Goal: Information Seeking & Learning: Learn about a topic

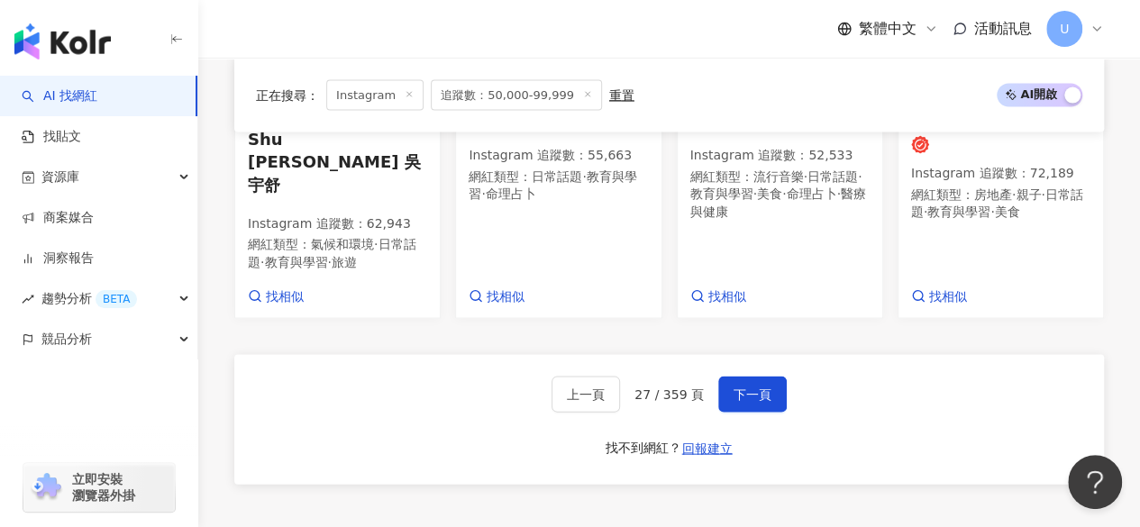
scroll to position [1739, 0]
click at [747, 387] on span "下一頁" at bounding box center [753, 394] width 38 height 14
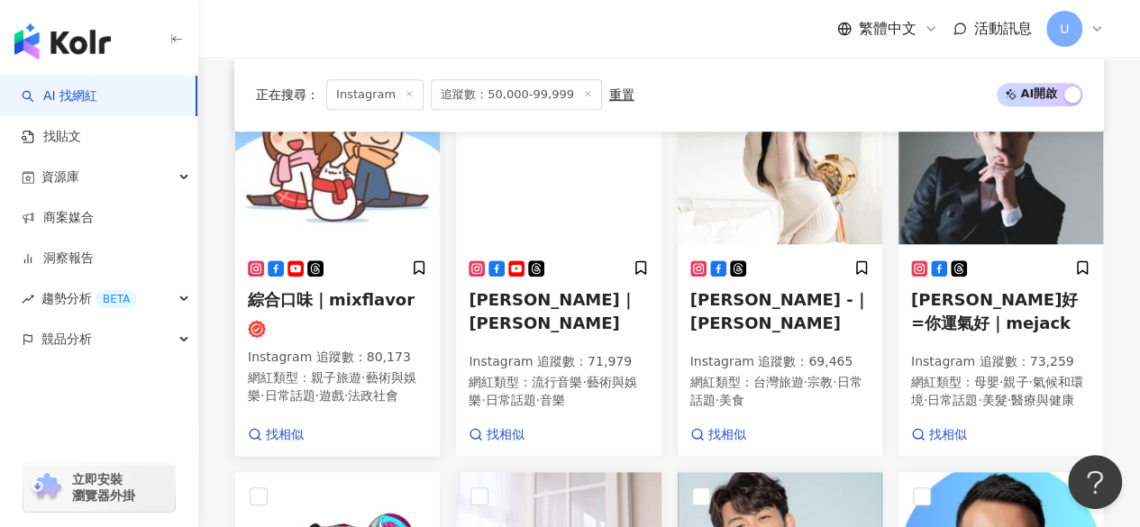
scroll to position [692, 0]
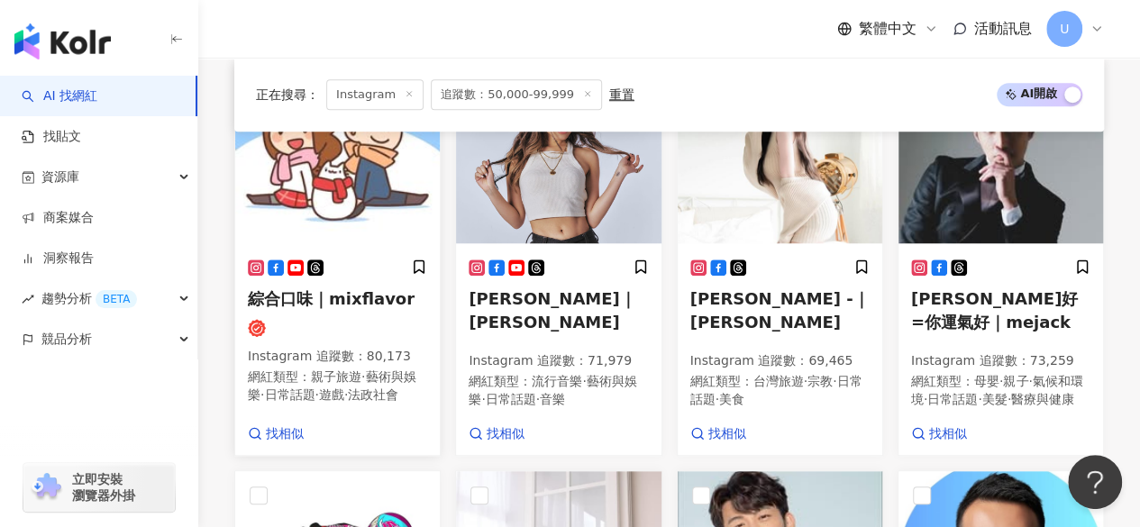
click at [368, 209] on img at bounding box center [337, 153] width 205 height 180
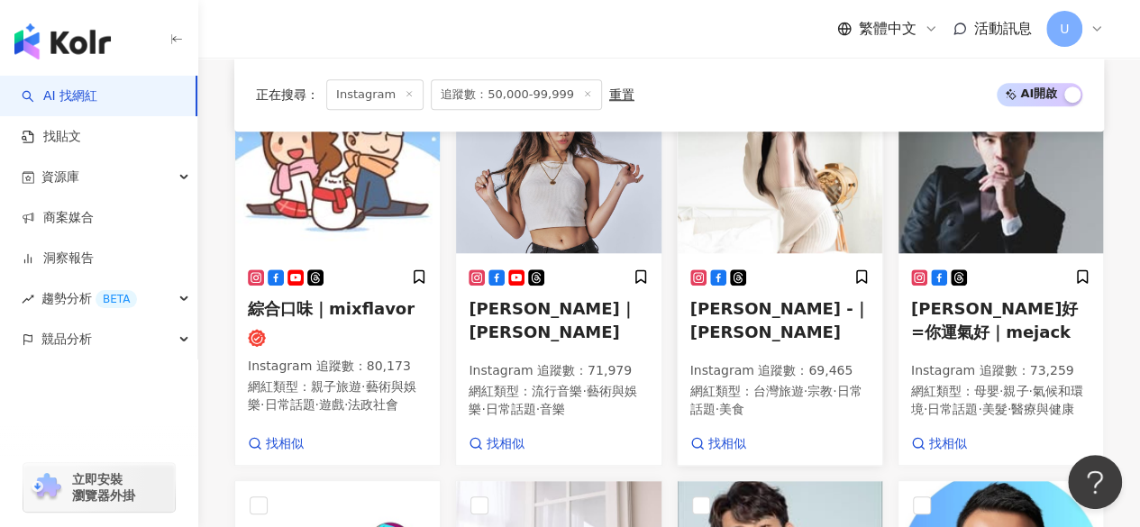
scroll to position [686, 0]
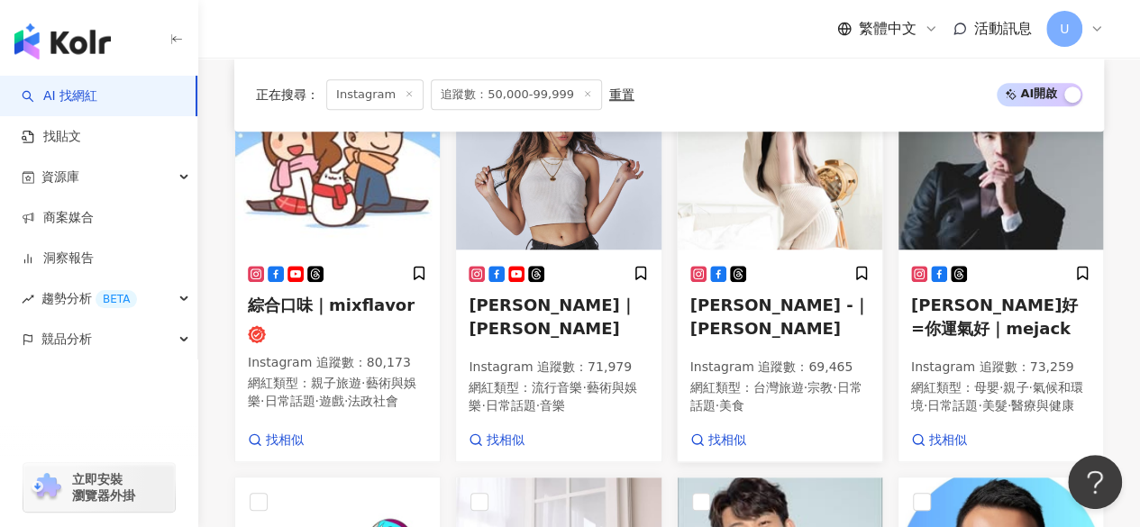
click at [773, 206] on img at bounding box center [780, 159] width 205 height 180
click at [980, 206] on img at bounding box center [1001, 159] width 205 height 180
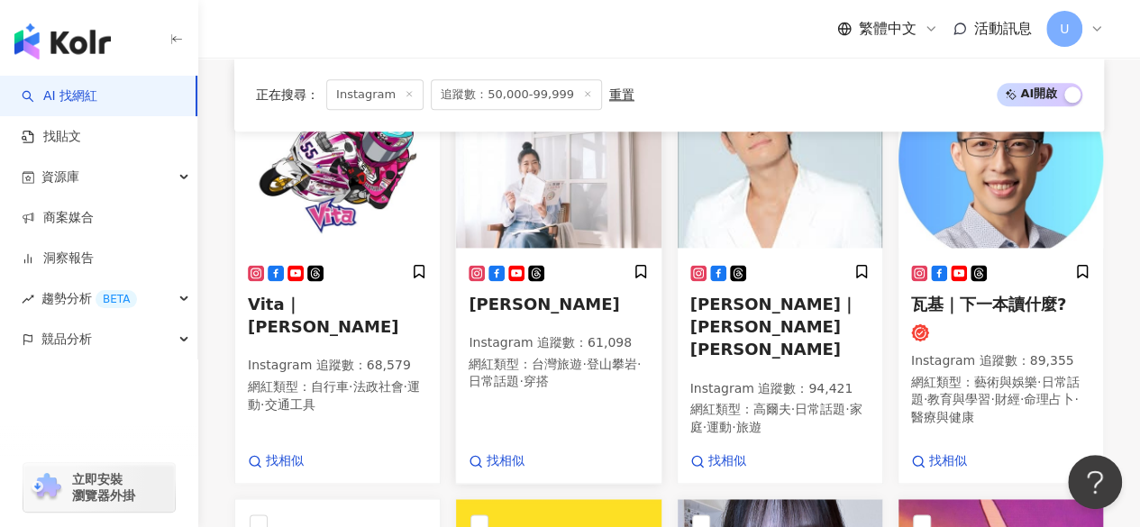
scroll to position [1097, 0]
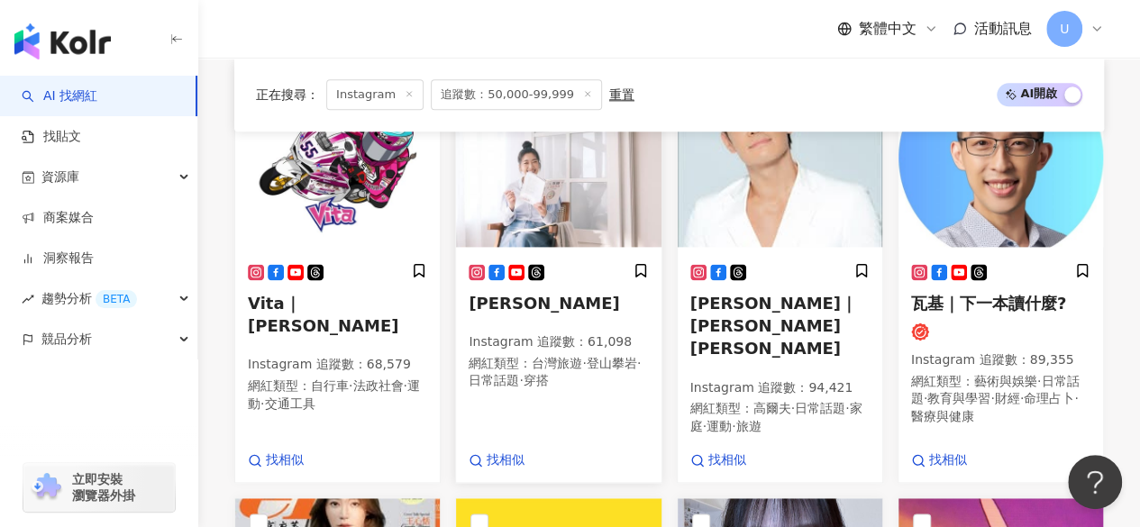
click at [573, 212] on img at bounding box center [558, 157] width 205 height 180
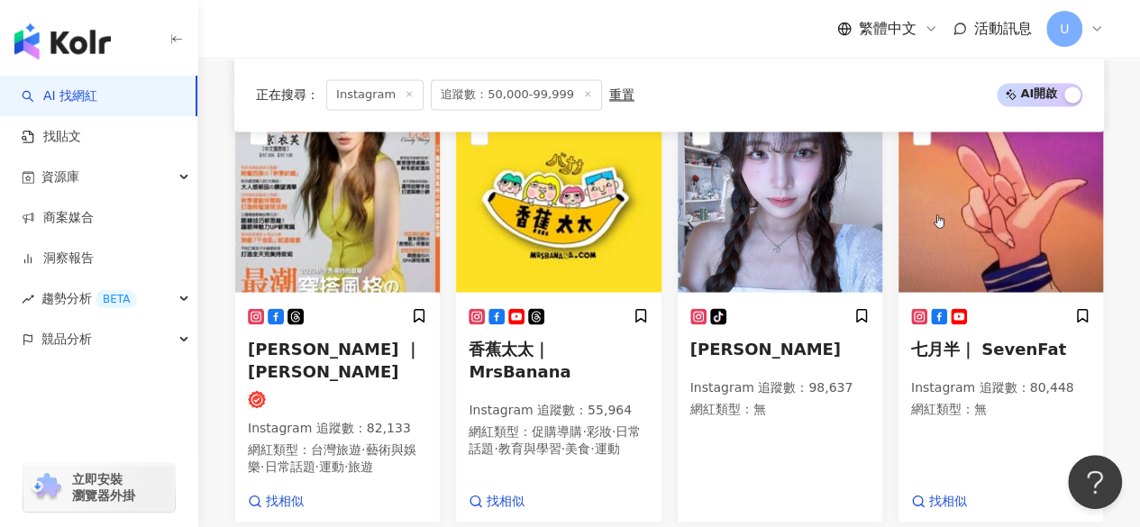
scroll to position [1513, 0]
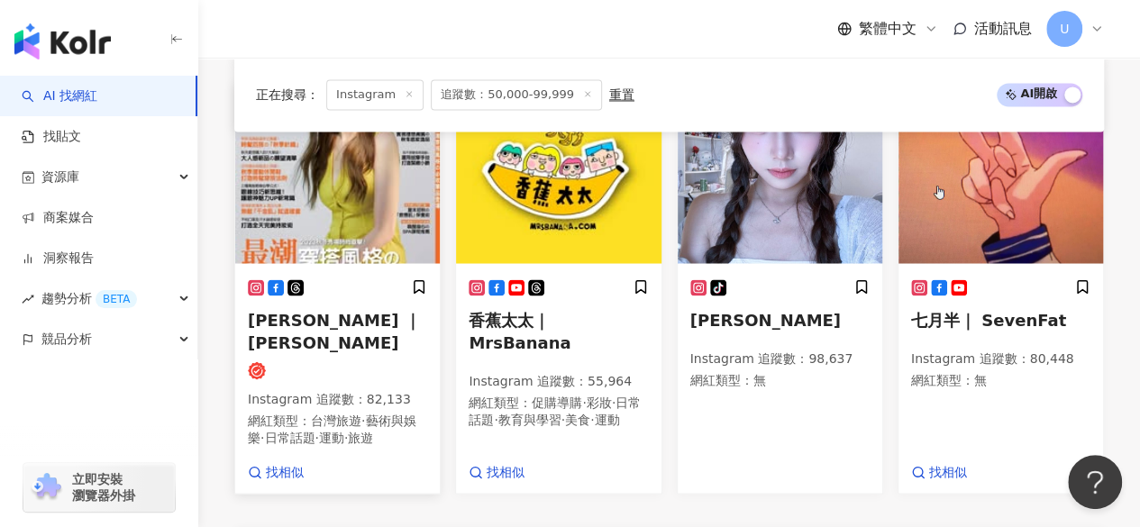
click at [362, 232] on img at bounding box center [337, 173] width 205 height 180
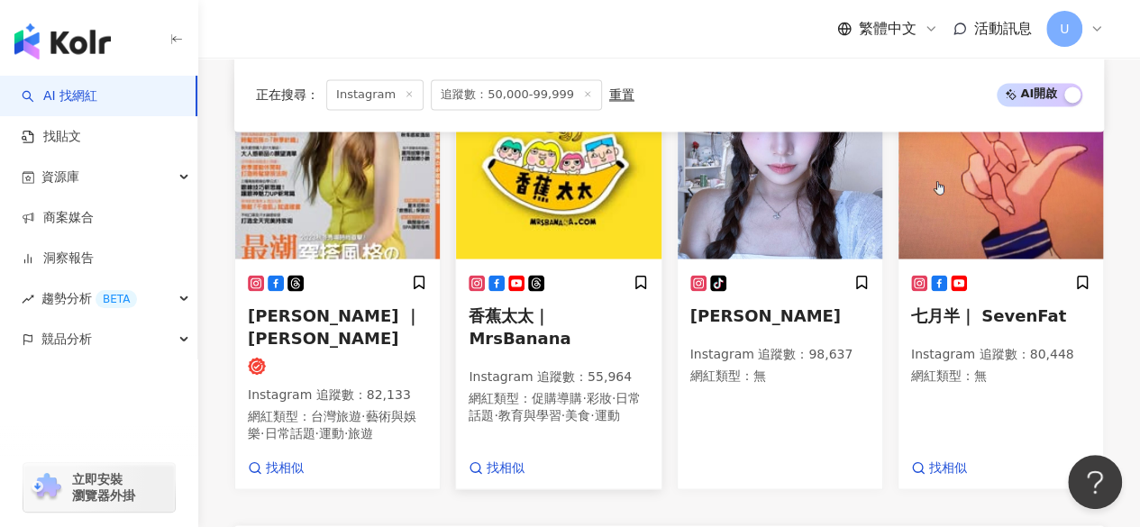
click at [561, 250] on img at bounding box center [558, 168] width 205 height 180
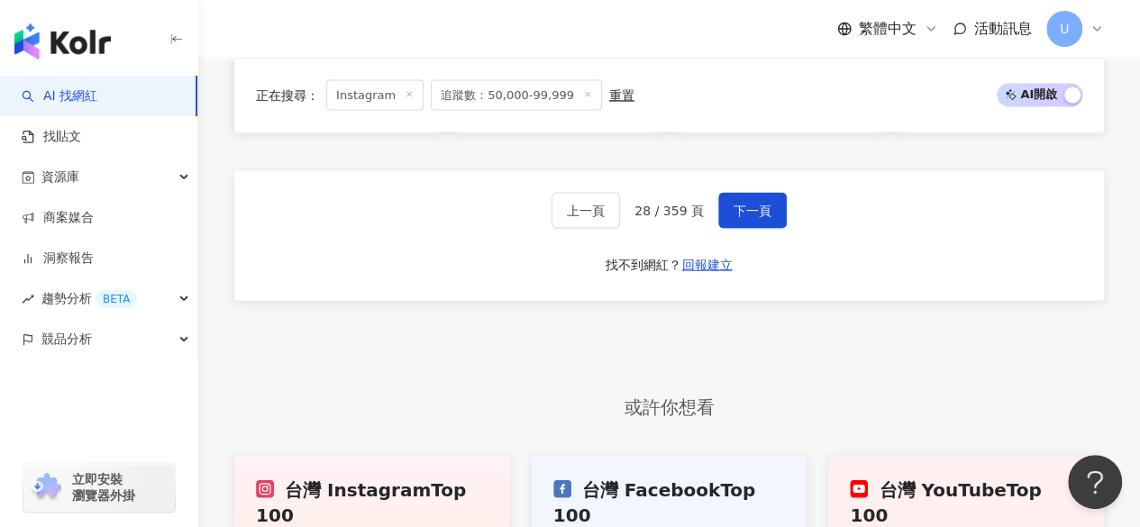
scroll to position [1878, 0]
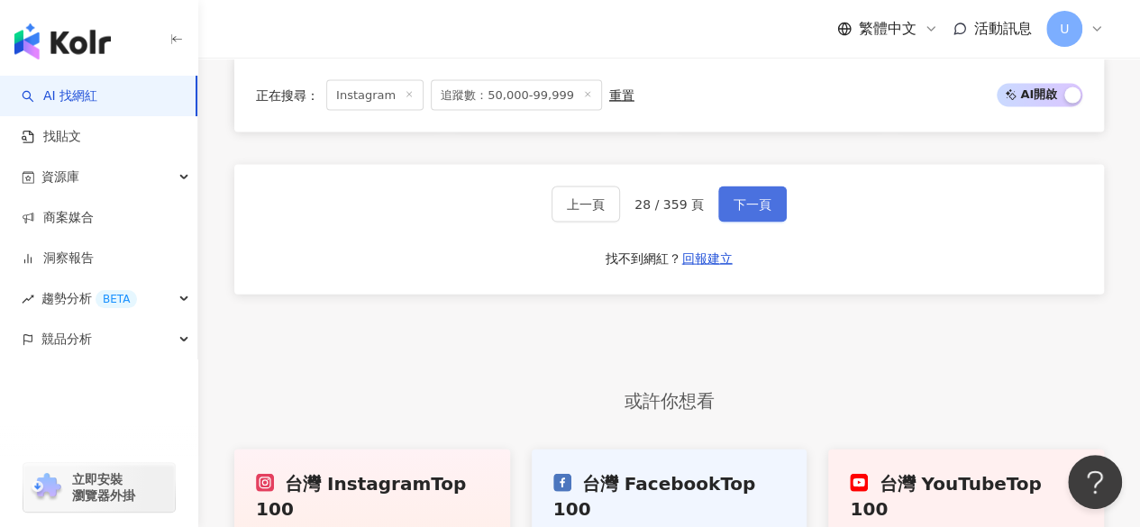
click at [734, 212] on span "下一頁" at bounding box center [753, 204] width 38 height 14
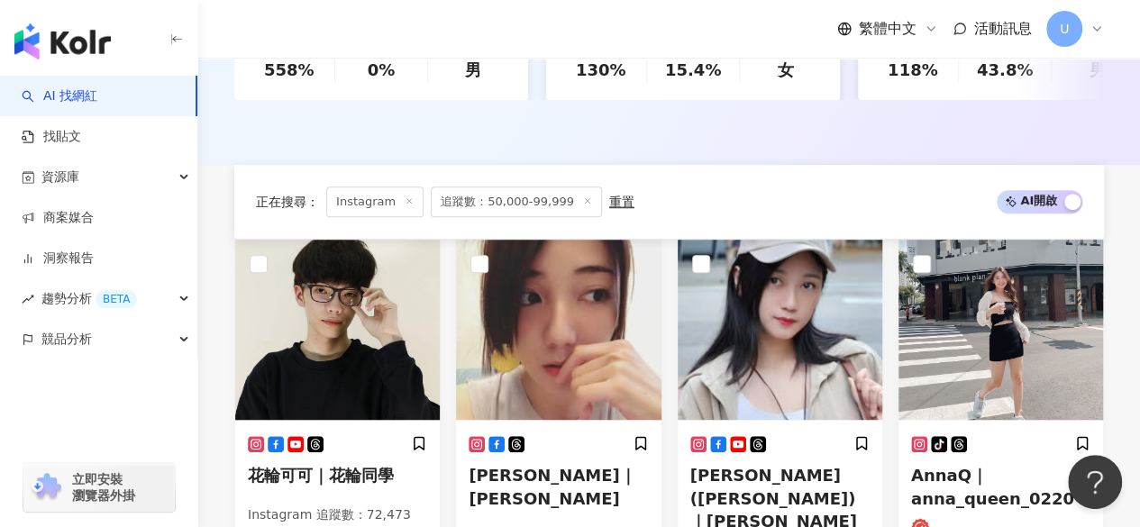
scroll to position [692, 0]
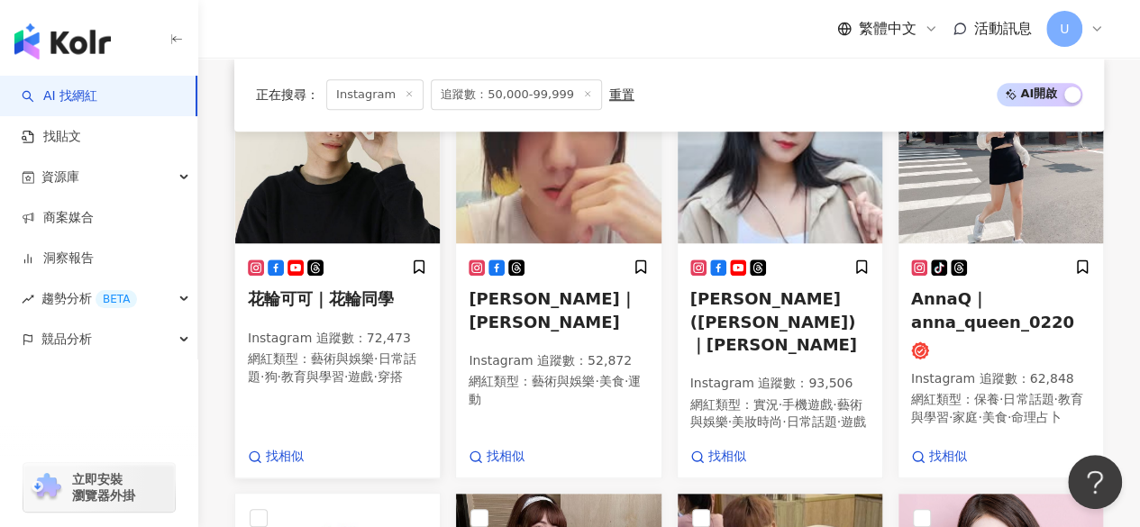
click at [331, 196] on img at bounding box center [337, 153] width 205 height 180
click at [570, 205] on img at bounding box center [558, 153] width 205 height 180
click at [749, 193] on img at bounding box center [780, 153] width 205 height 180
click at [992, 229] on img at bounding box center [1001, 153] width 205 height 180
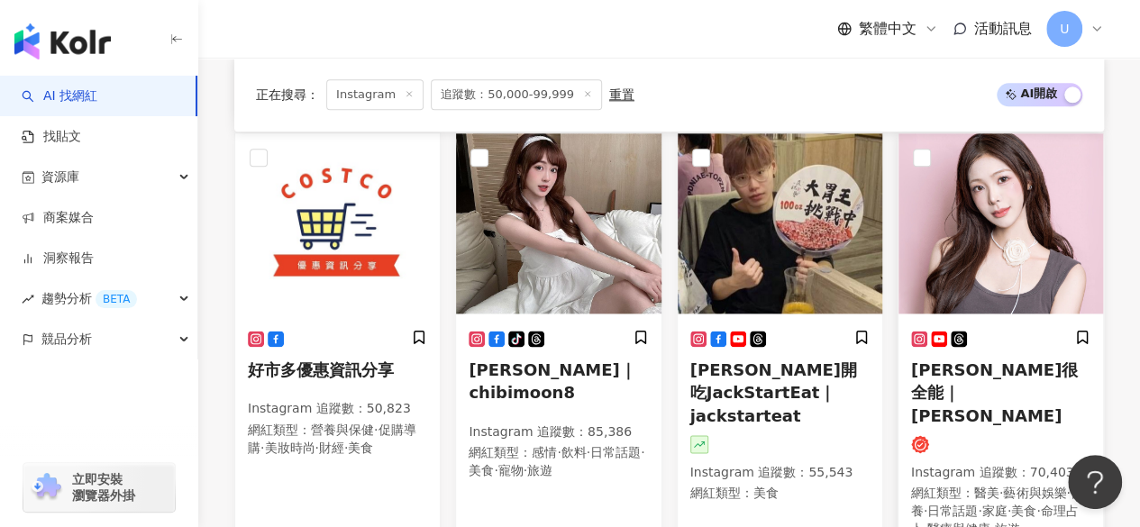
scroll to position [1143, 0]
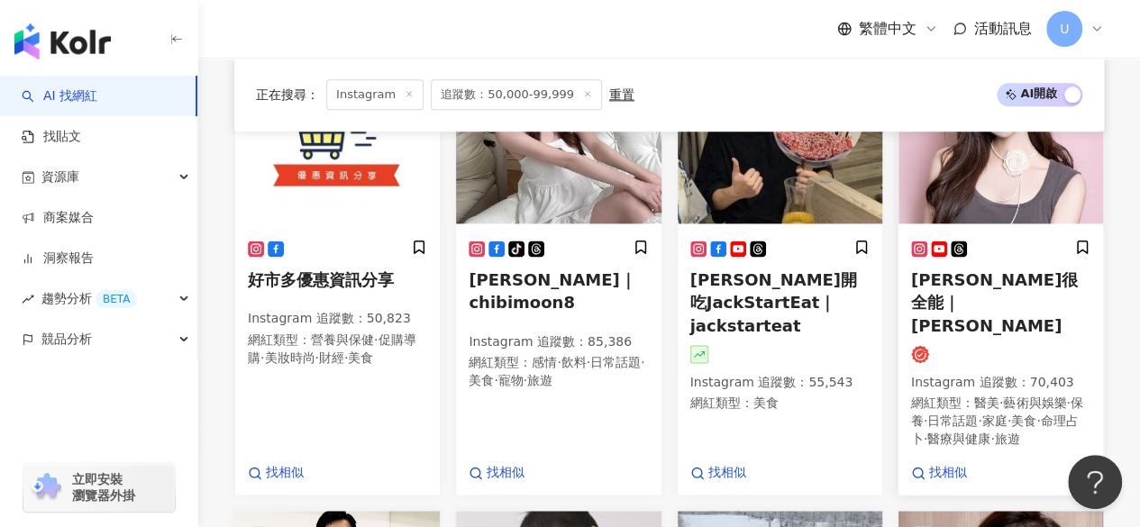
click at [1002, 178] on img at bounding box center [1001, 133] width 205 height 180
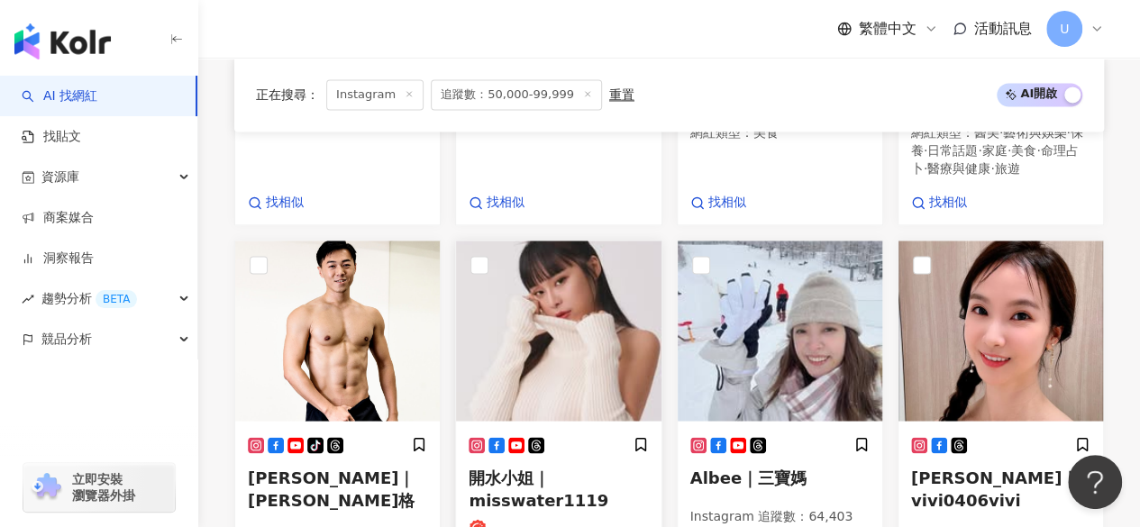
scroll to position [1504, 0]
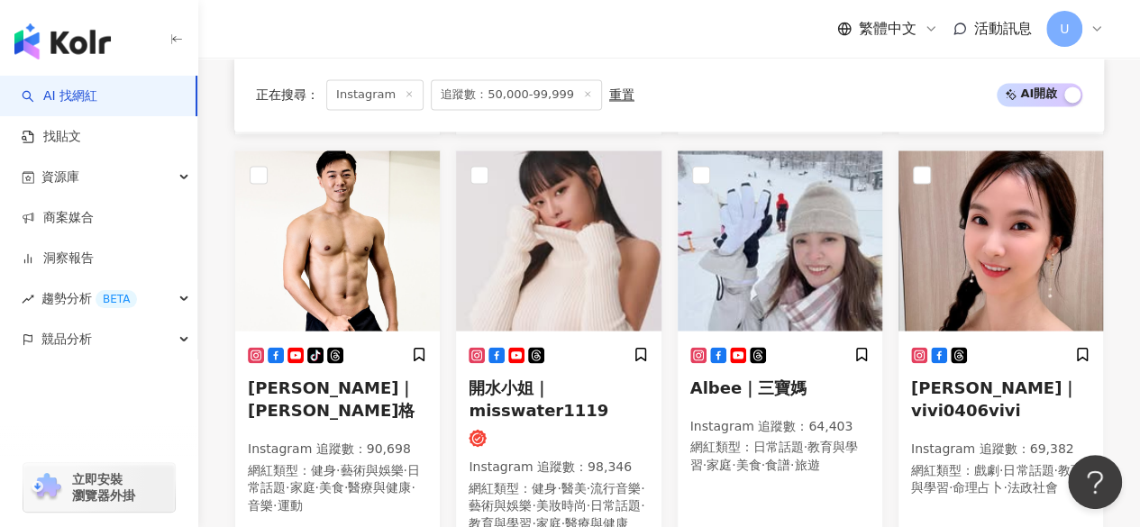
drag, startPoint x: 581, startPoint y: 268, endPoint x: 452, endPoint y: 179, distance: 156.3
click at [581, 268] on img at bounding box center [558, 241] width 205 height 180
click at [750, 228] on img at bounding box center [780, 241] width 205 height 180
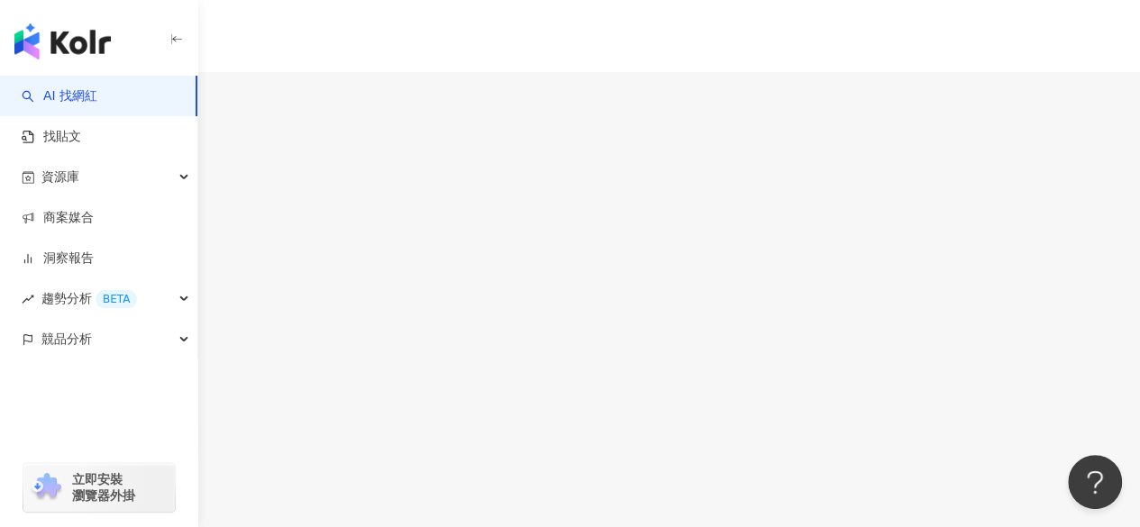
scroll to position [372, 0]
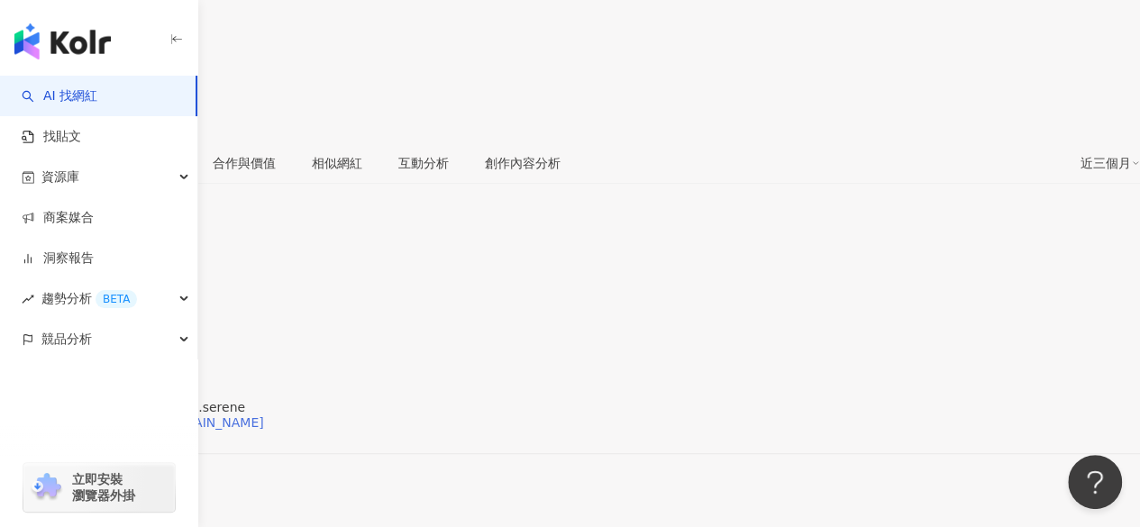
click at [264, 416] on div "https://www.instagram.com/miss.serene/" at bounding box center [141, 423] width 246 height 14
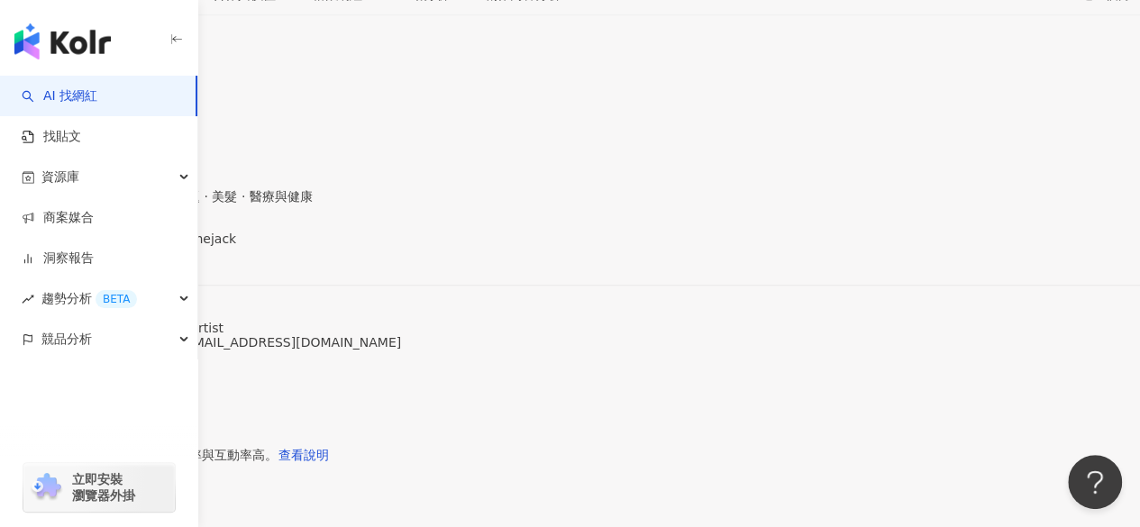
scroll to position [361, 0]
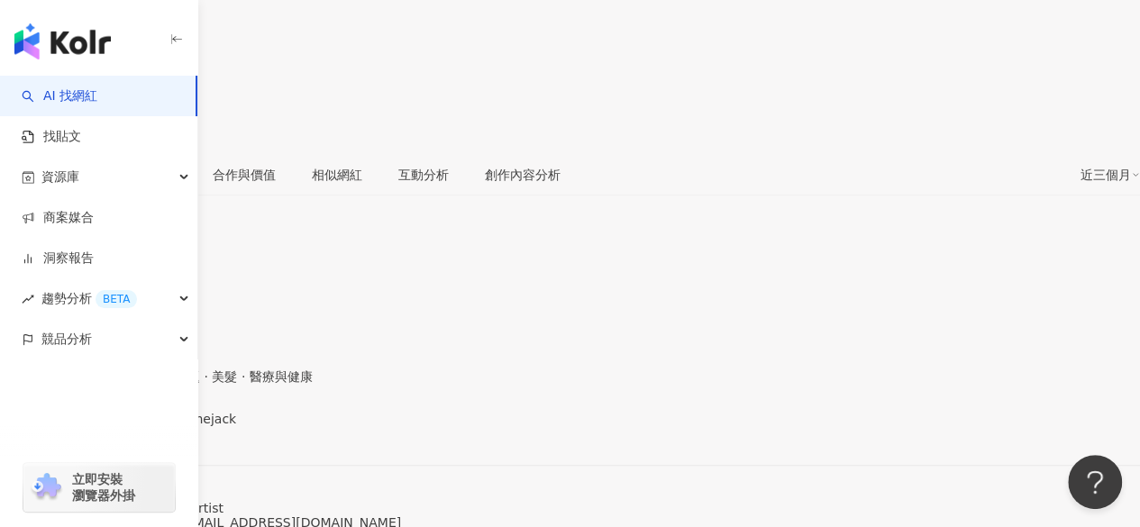
click at [353, 412] on div "李運慶好=你運氣好 | mejack https://www.instagram.com/mejack/" at bounding box center [570, 450] width 1140 height 76
click at [159, 427] on div "https://www.instagram.com/mejack/" at bounding box center [88, 434] width 141 height 14
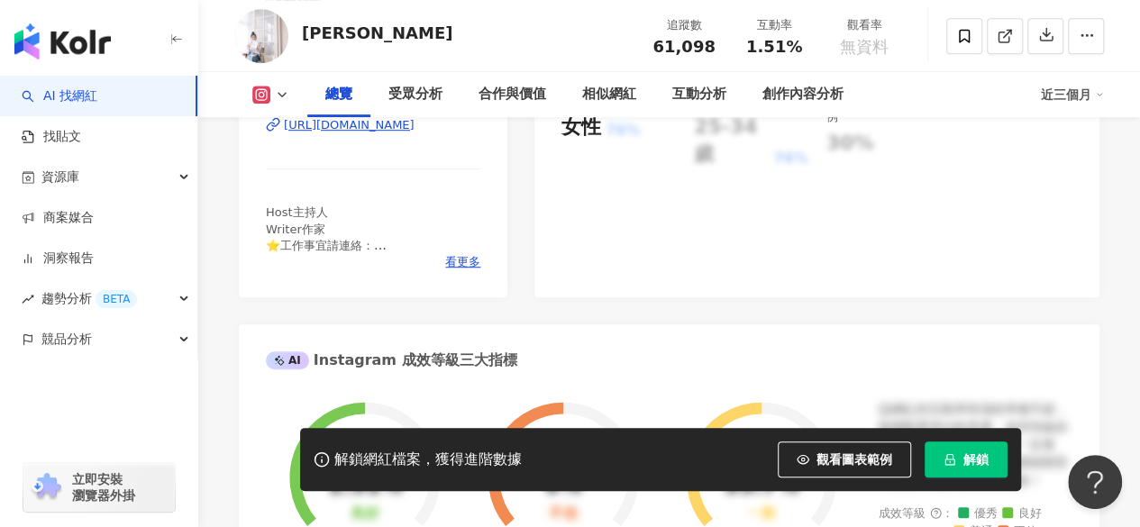
scroll to position [270, 0]
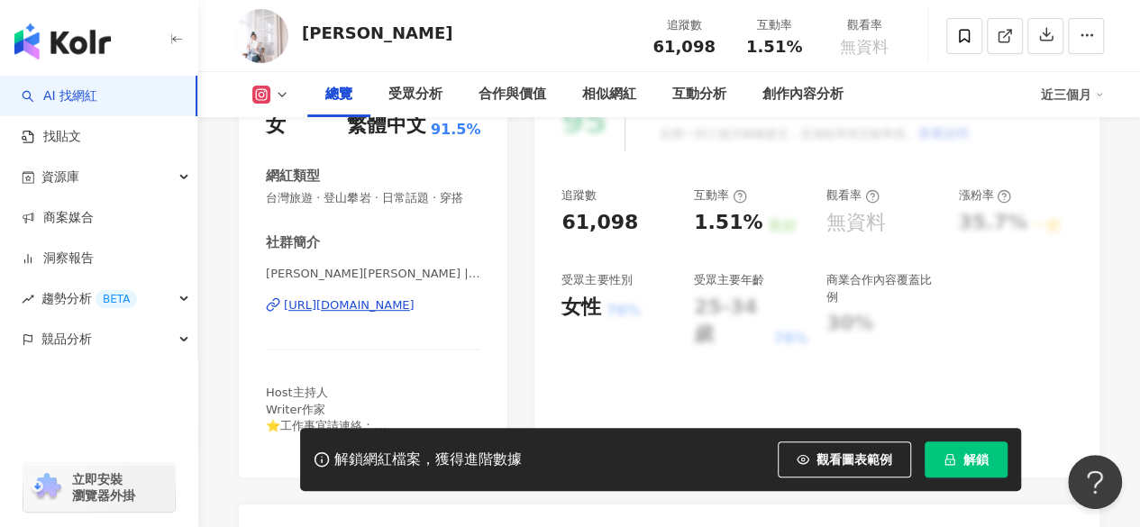
click at [353, 314] on div "https://www.instagram.com/mimimirandalu/" at bounding box center [349, 305] width 131 height 16
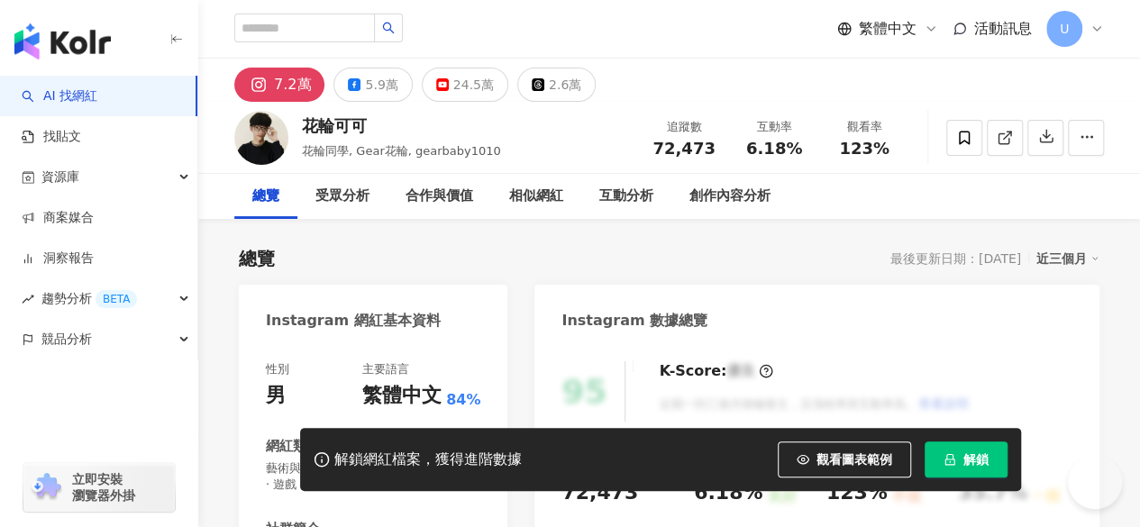
scroll to position [242, 0]
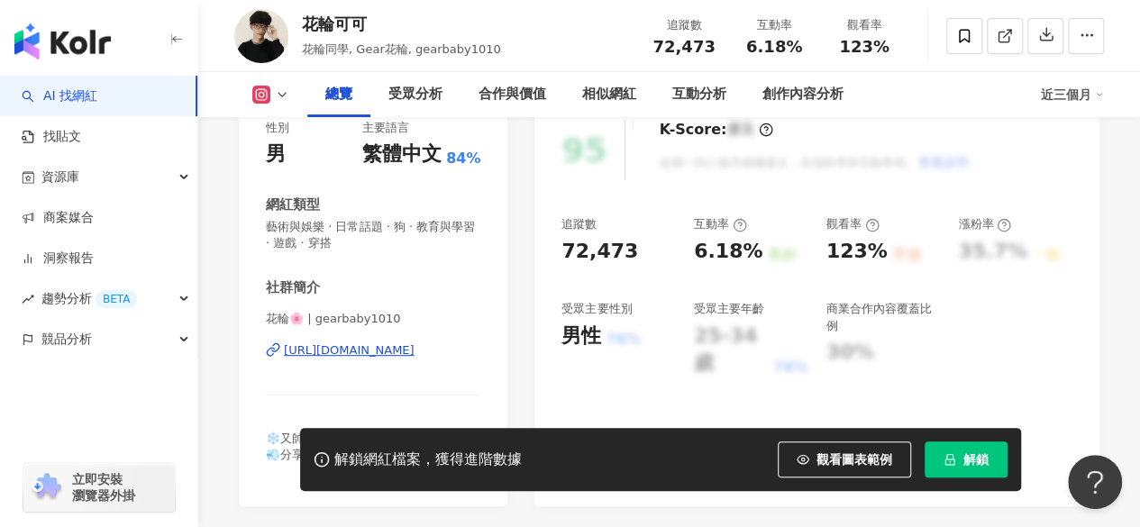
click at [351, 343] on div "https://www.instagram.com/gearbaby1010/" at bounding box center [349, 351] width 131 height 16
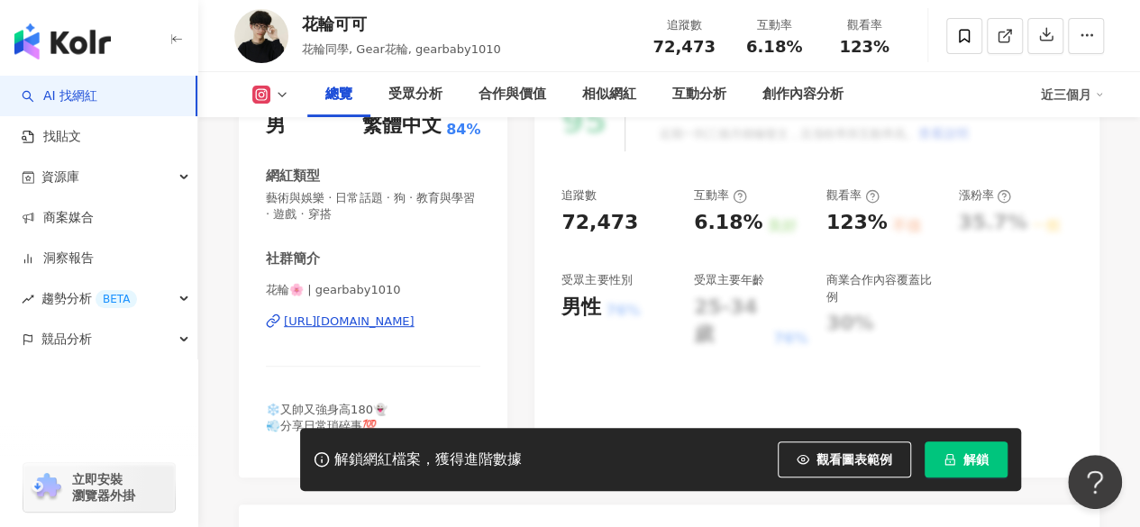
scroll to position [0, 0]
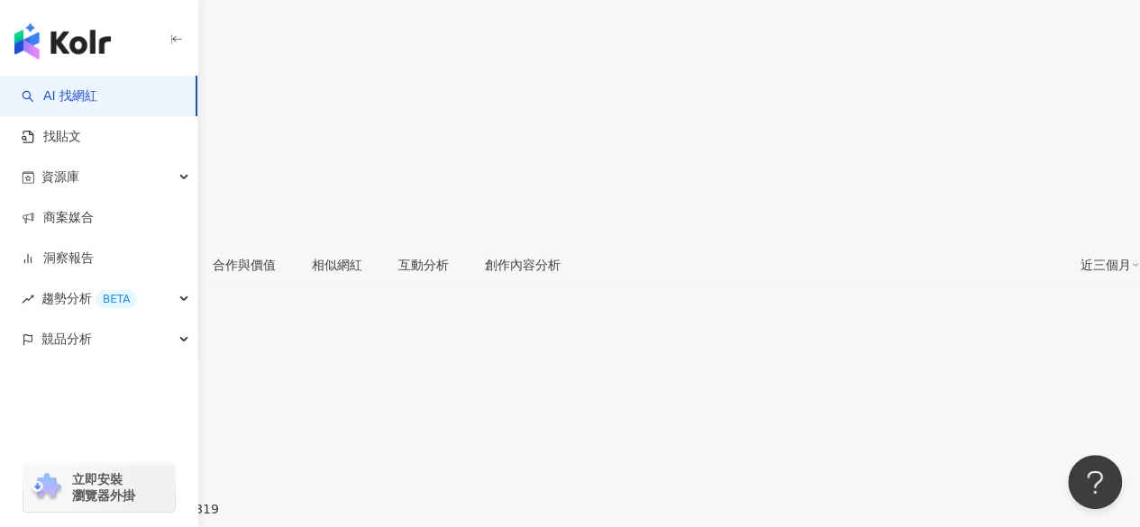
click at [159, 517] on div "[URL][DOMAIN_NAME]" at bounding box center [88, 524] width 141 height 14
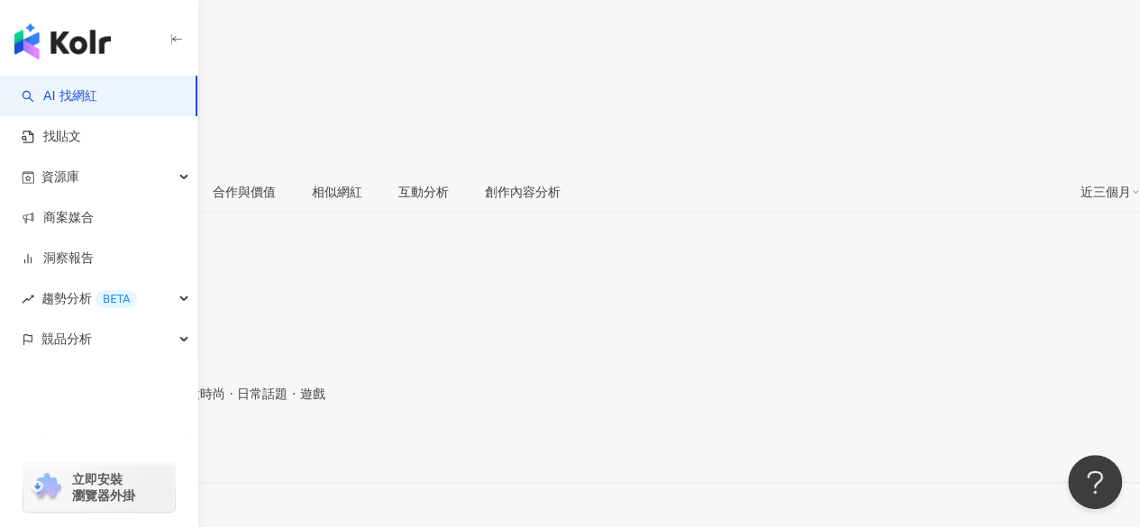
scroll to position [361, 0]
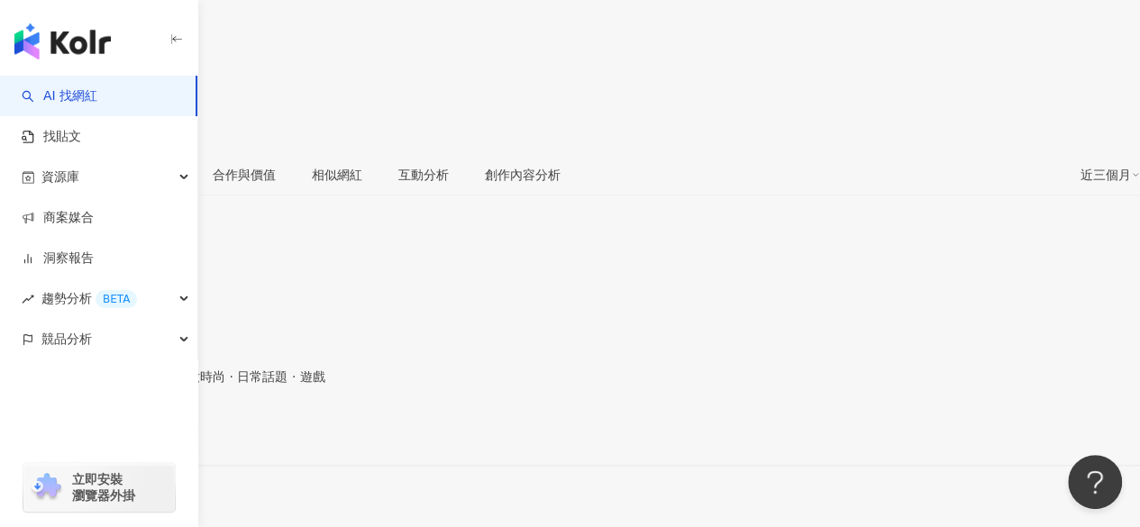
click at [159, 427] on div "https://www.instagram.com/senyeyezi/" at bounding box center [88, 434] width 141 height 14
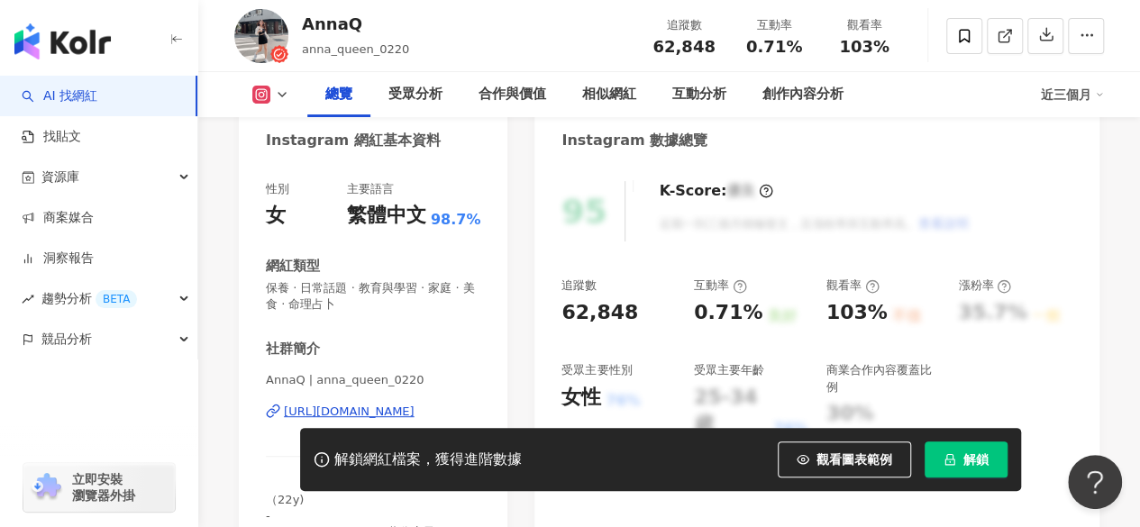
click at [350, 410] on div "[URL][DOMAIN_NAME]" at bounding box center [349, 412] width 131 height 16
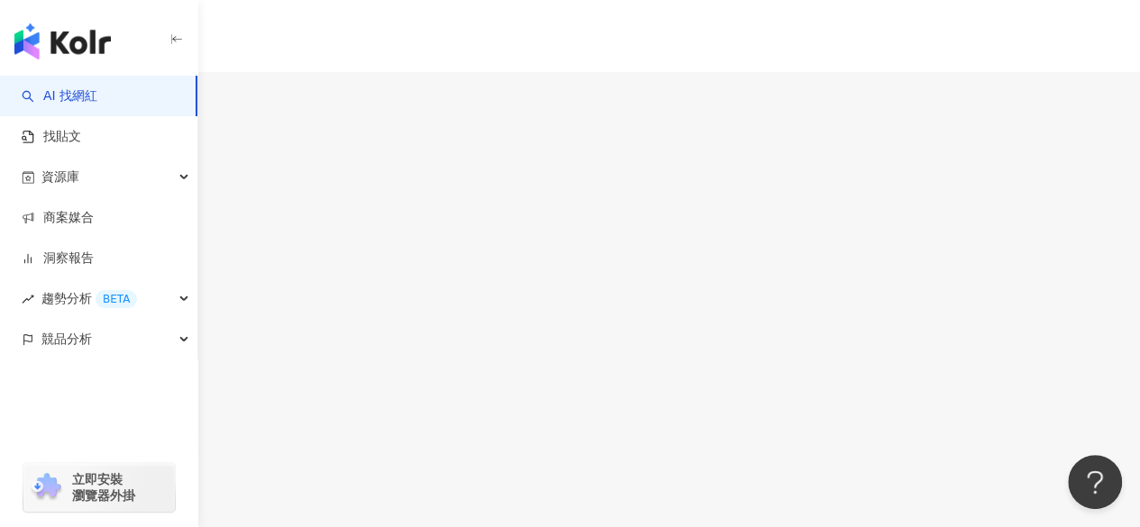
drag, startPoint x: 350, startPoint y: 338, endPoint x: 426, endPoint y: 329, distance: 77.1
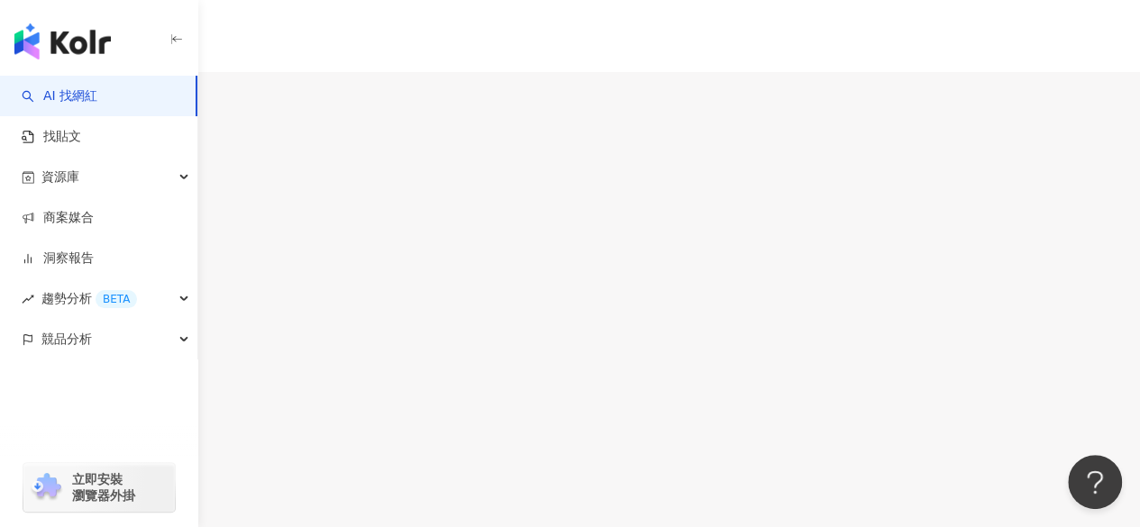
scroll to position [361, 0]
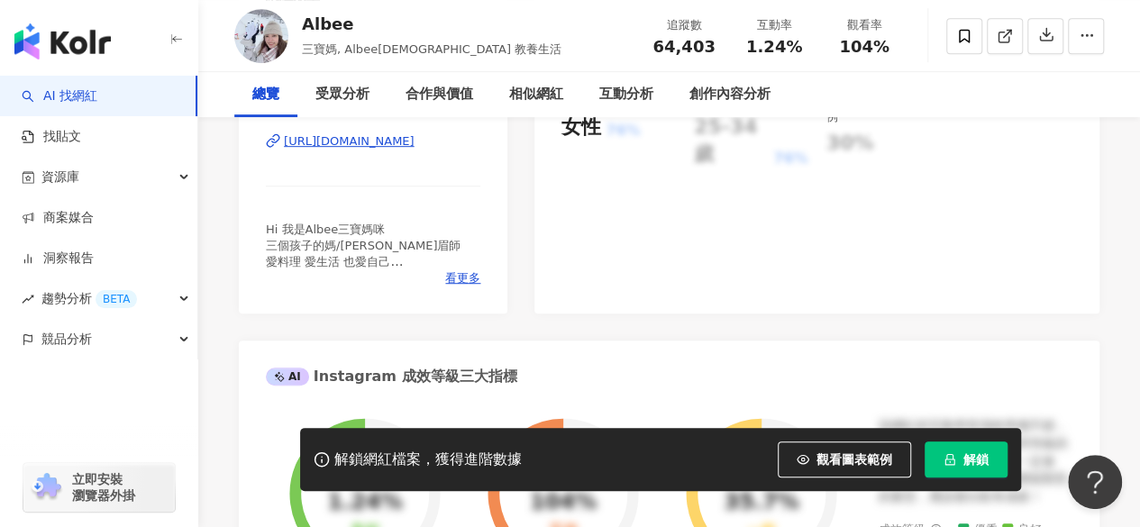
scroll to position [361, 0]
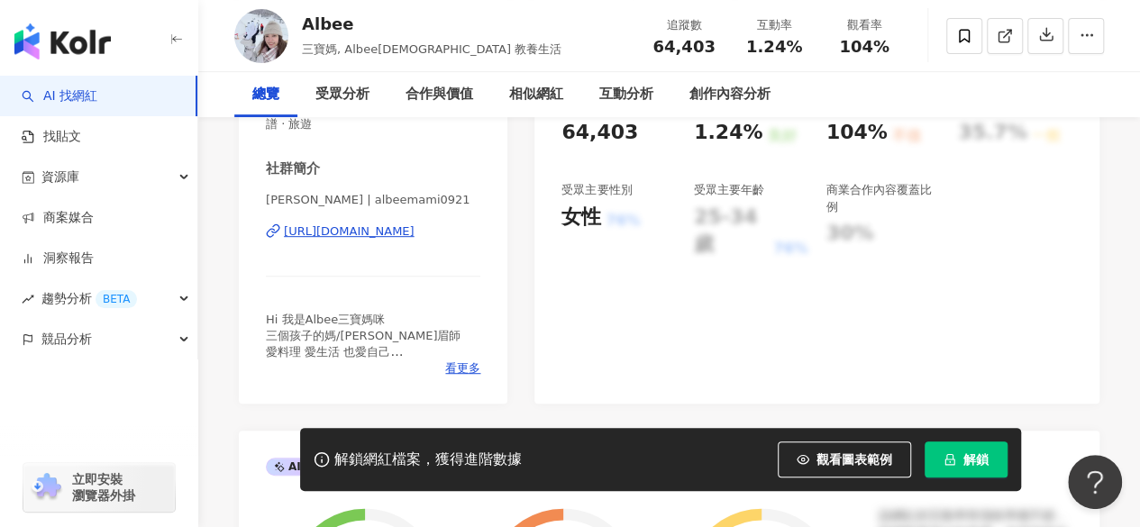
click at [352, 233] on div "[URL][DOMAIN_NAME]" at bounding box center [349, 232] width 131 height 16
